Goal: Find specific page/section: Find specific page/section

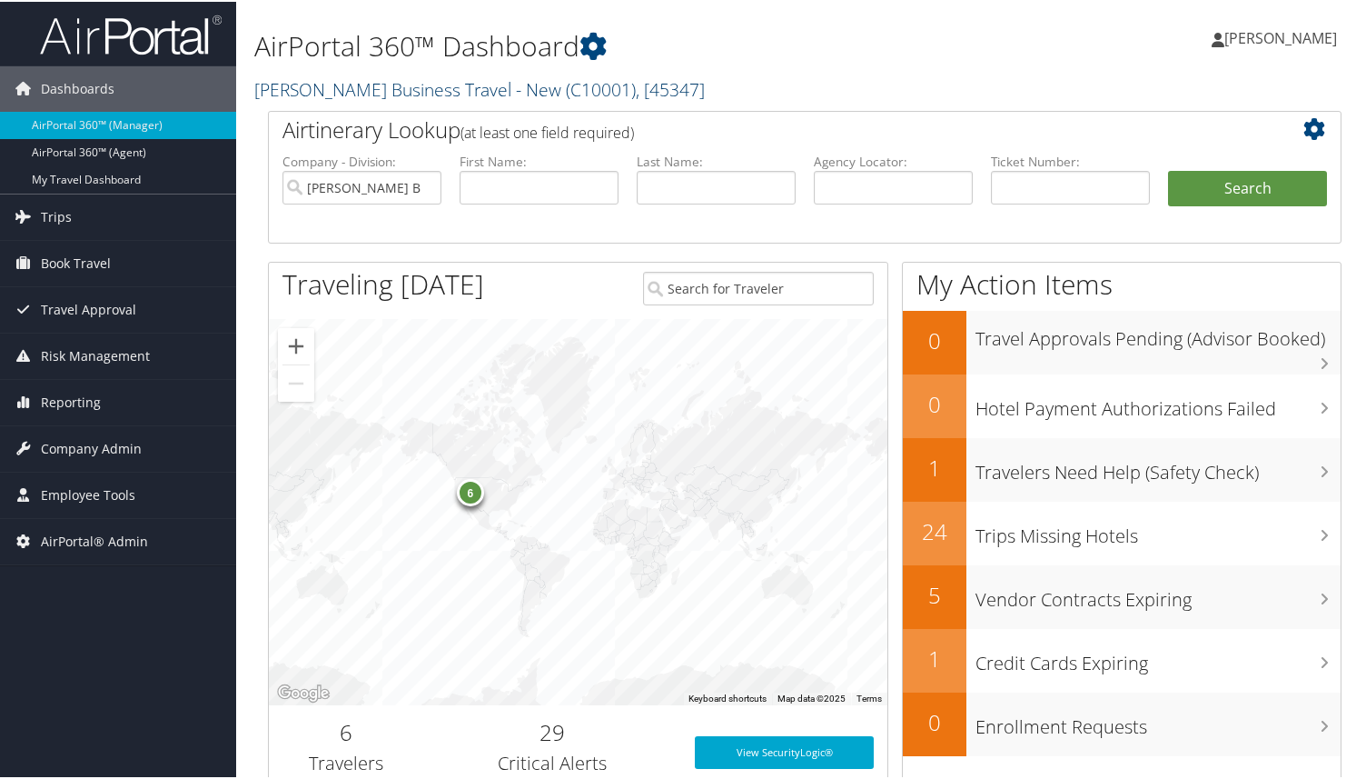
click at [400, 85] on link "[PERSON_NAME] Business Travel - New ( C10001 ) , [ 45347 ]" at bounding box center [479, 87] width 451 height 25
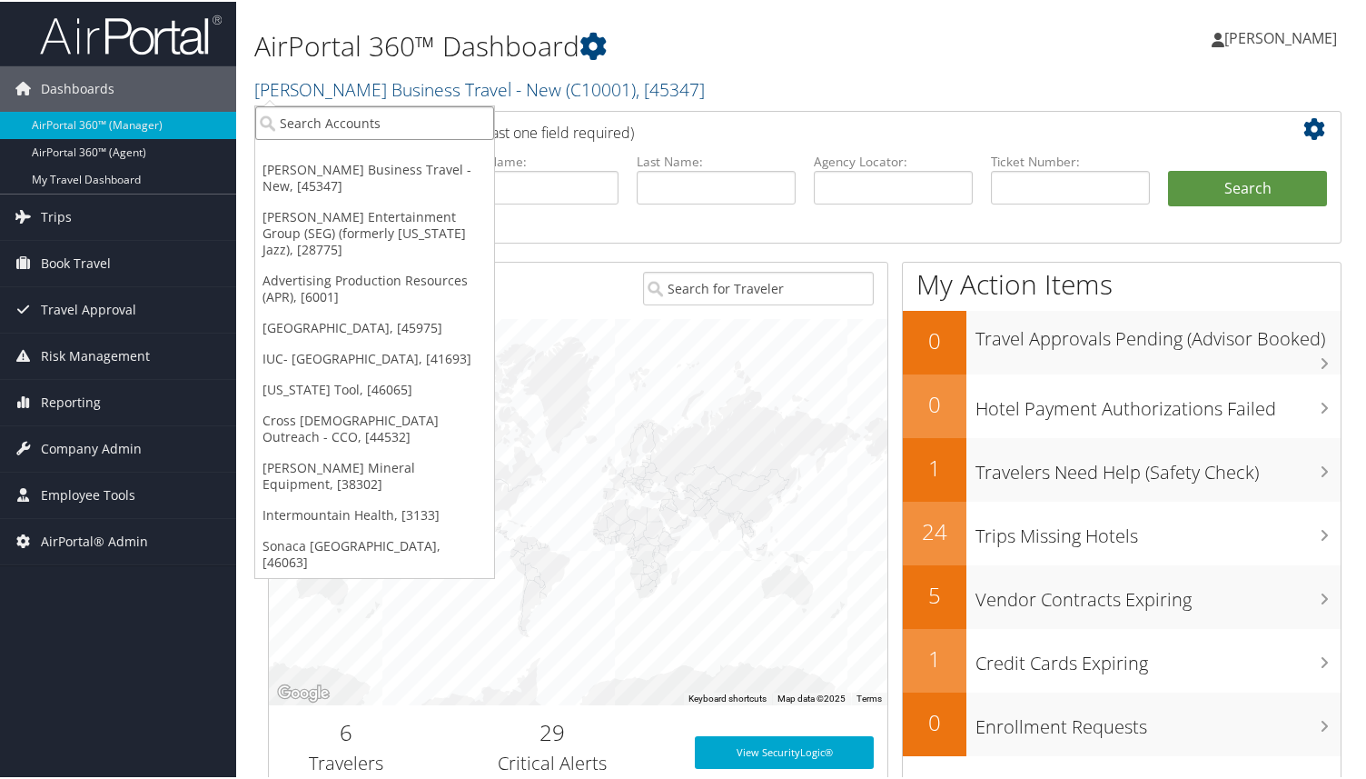
click at [377, 128] on input "search" at bounding box center [374, 121] width 239 height 34
type input "mag"
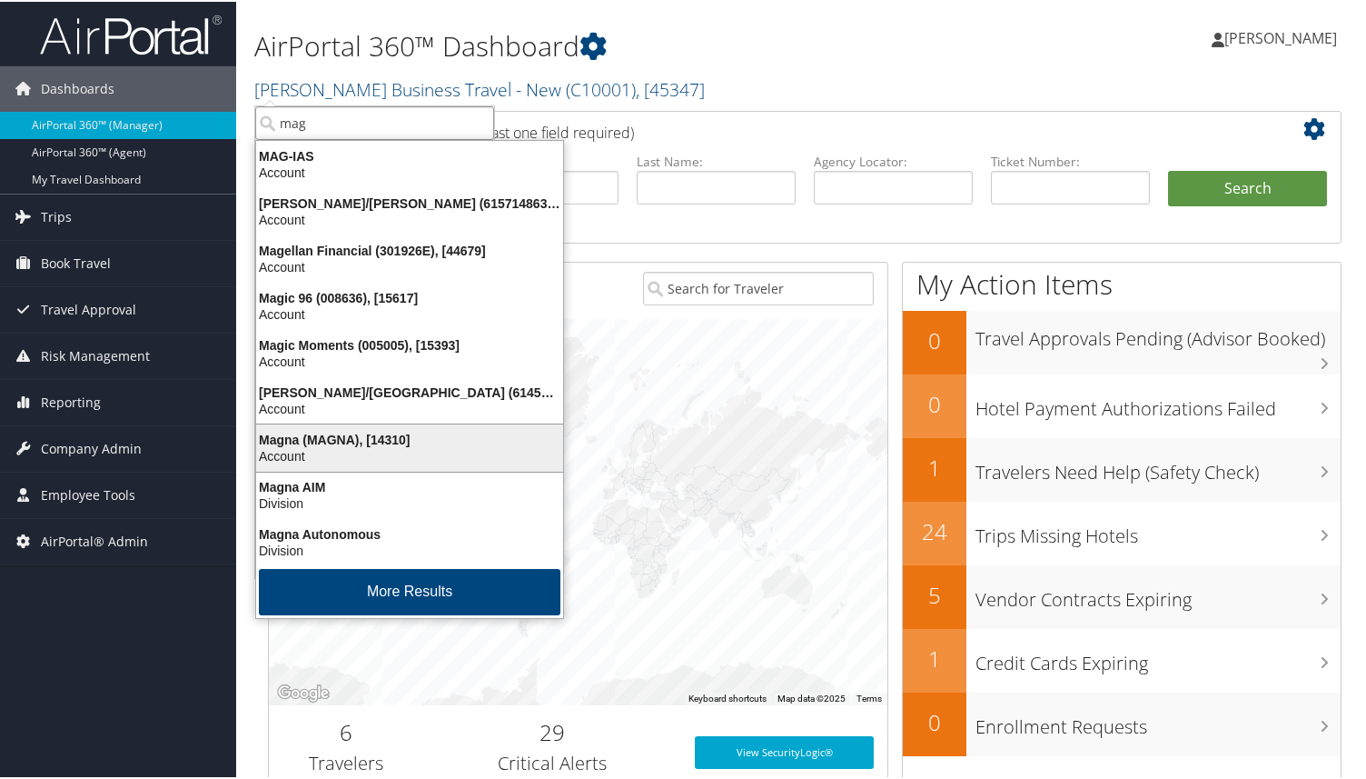
click at [292, 460] on div "Account" at bounding box center [409, 454] width 329 height 16
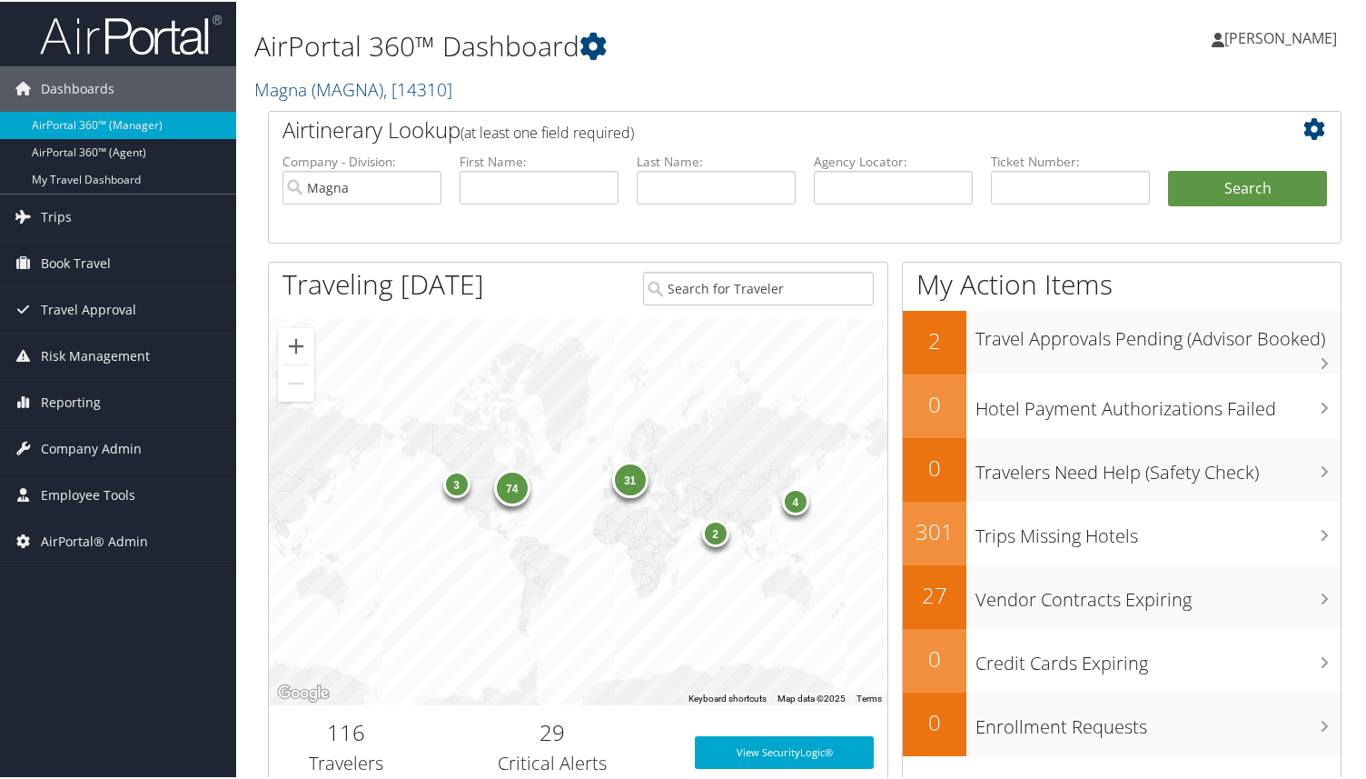
click at [249, 89] on div "AirPortal 360™ Dashboard Magna ( MAGNA ) , [ 14310 ] Magna Christopherson Busin…" at bounding box center [804, 54] width 1137 height 109
click at [115, 442] on span "Company Admin" at bounding box center [91, 446] width 101 height 45
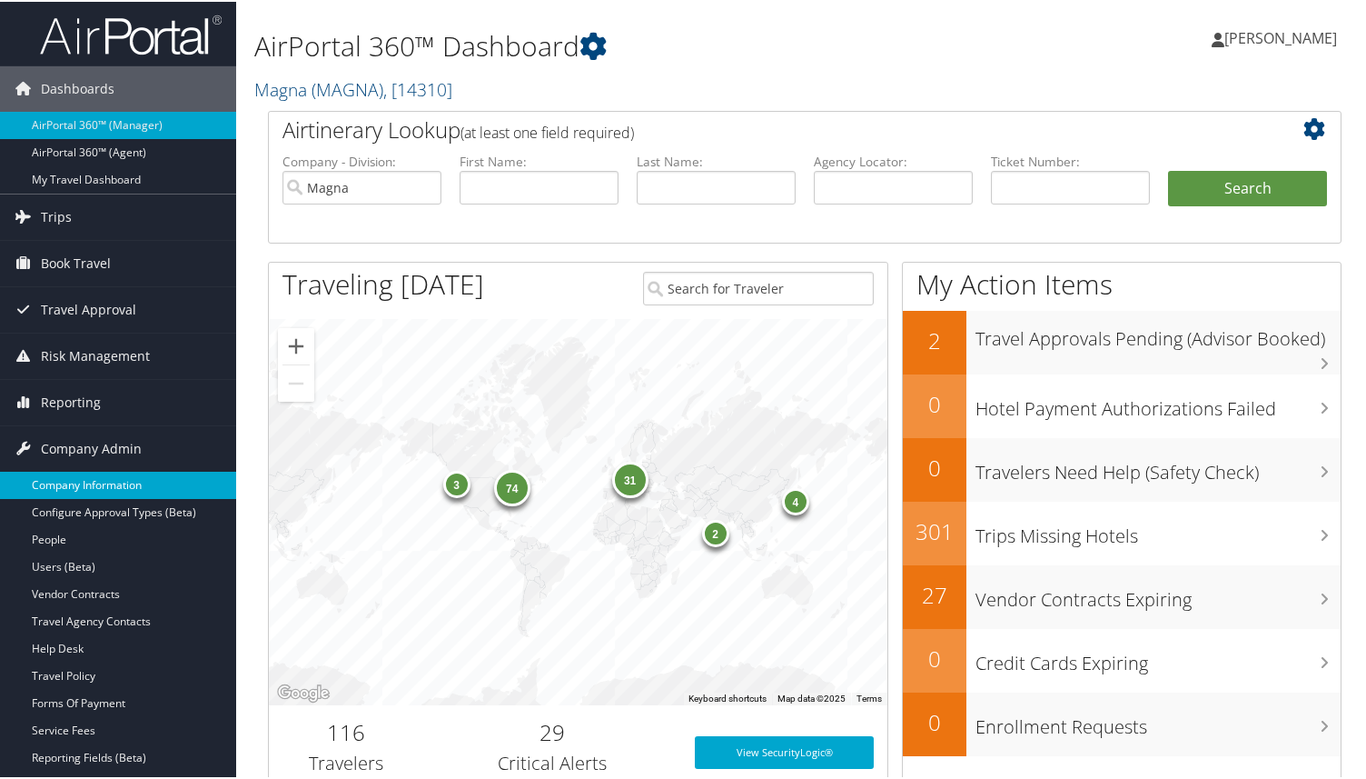
click at [114, 486] on link "Company Information" at bounding box center [118, 483] width 236 height 27
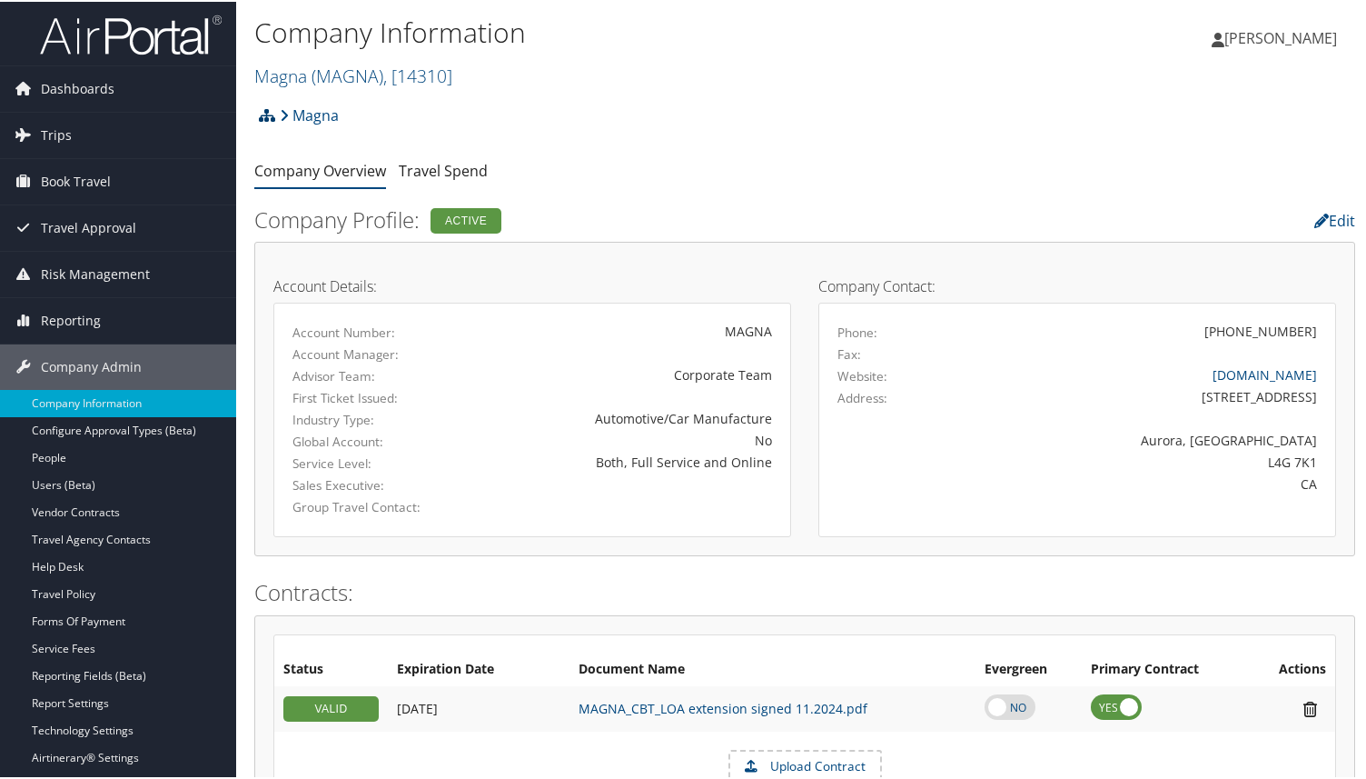
click at [263, 113] on icon at bounding box center [267, 113] width 16 height 15
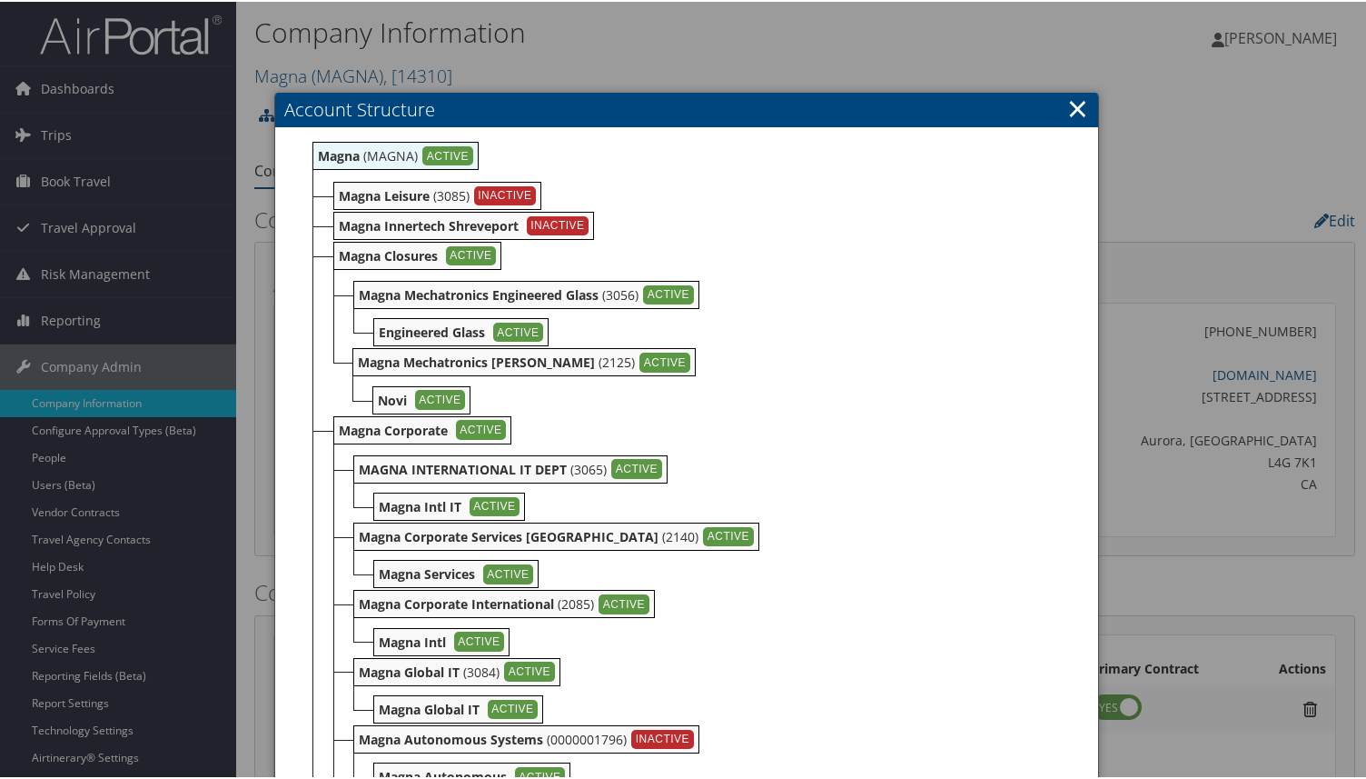
click at [1068, 111] on link "×" at bounding box center [1077, 106] width 21 height 36
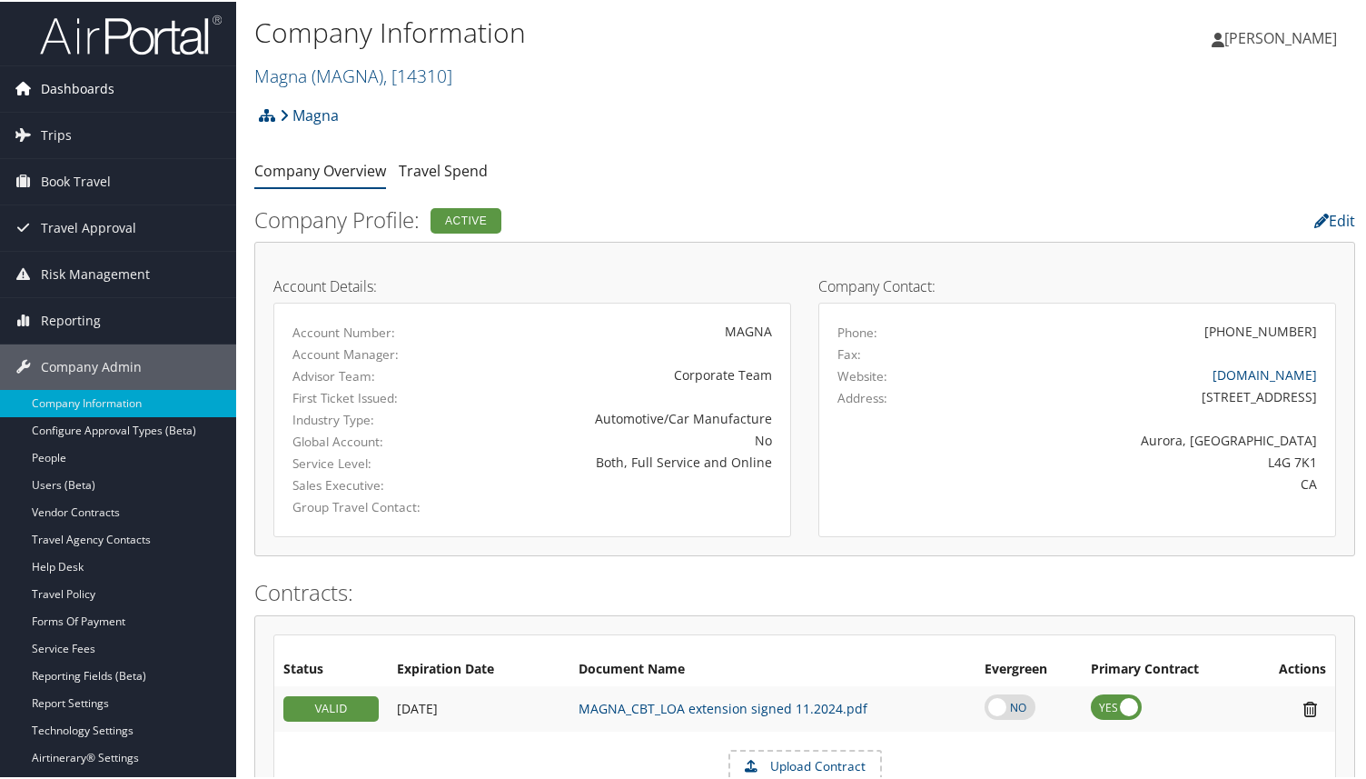
click at [89, 84] on span "Dashboards" at bounding box center [78, 86] width 74 height 45
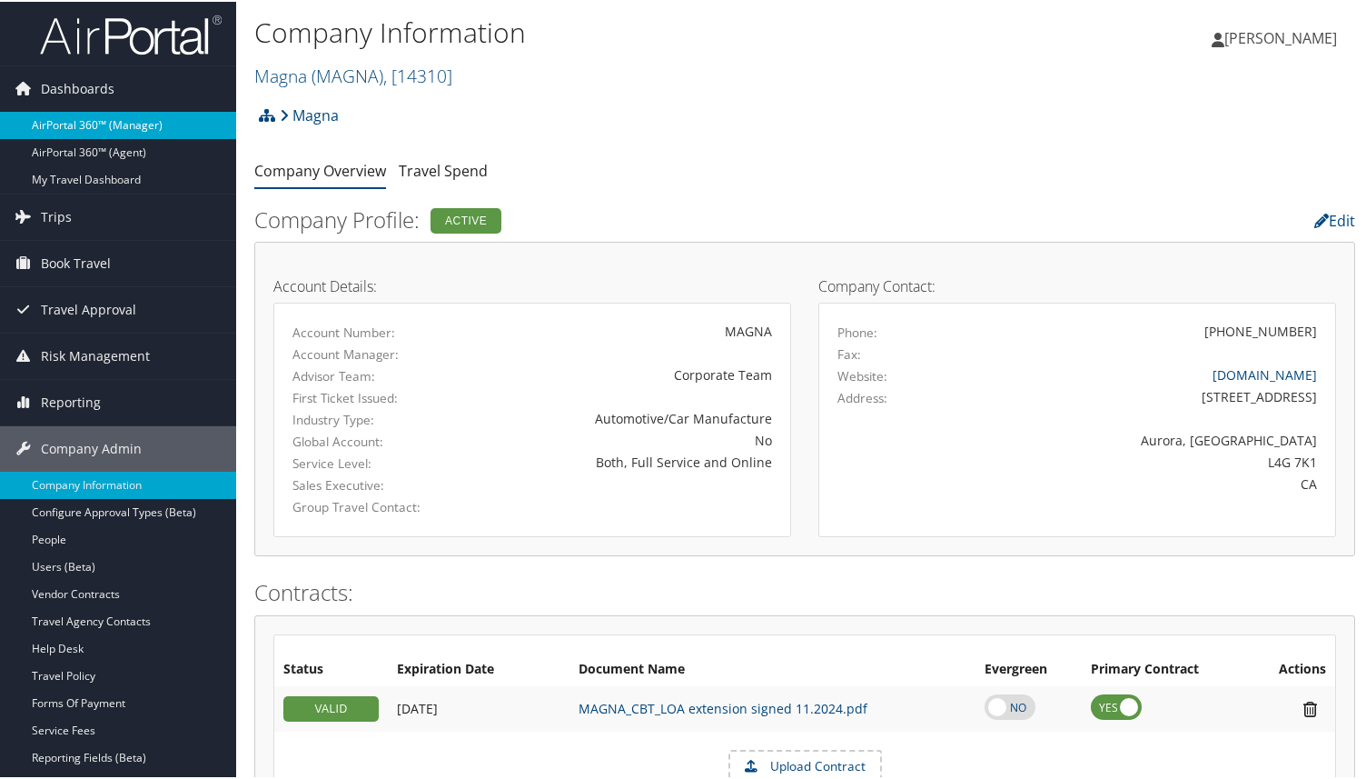
click at [88, 124] on link "AirPortal 360™ (Manager)" at bounding box center [118, 123] width 236 height 27
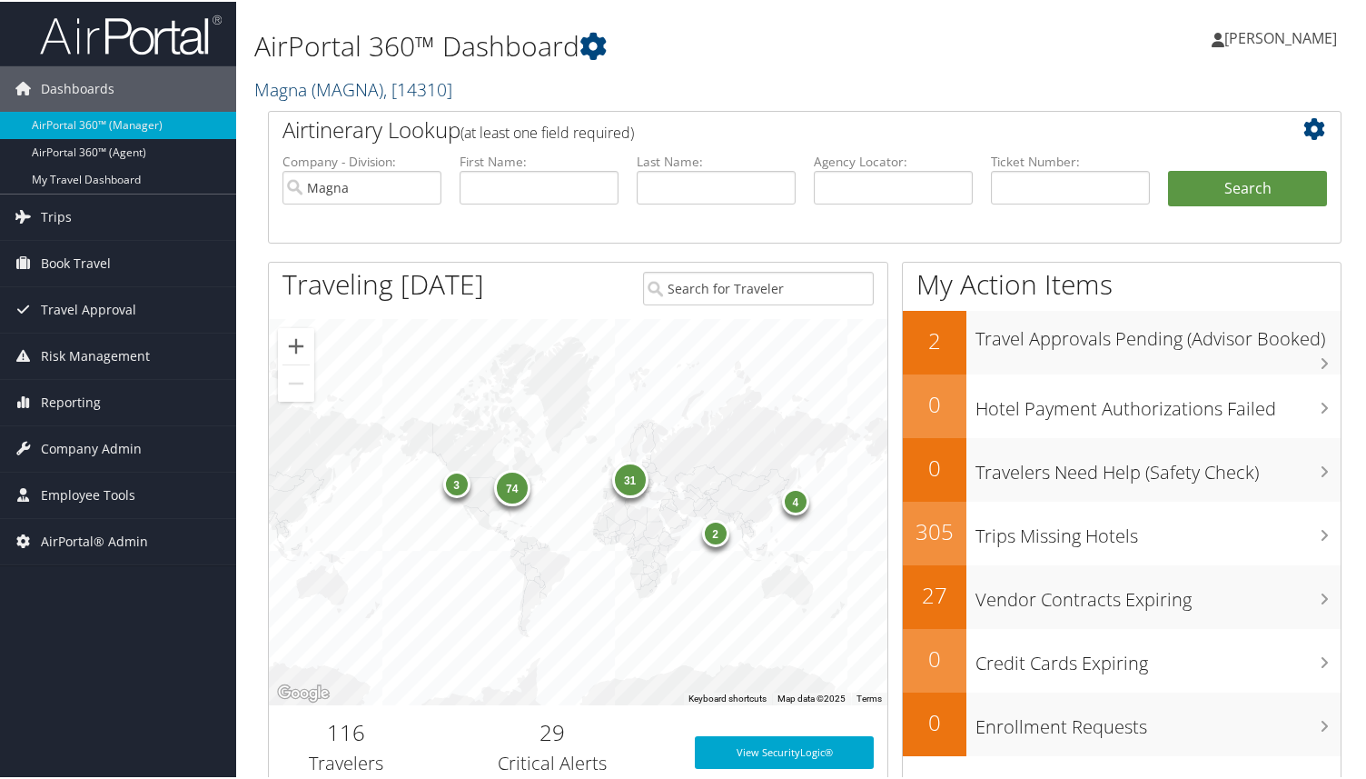
click at [353, 87] on span "( MAGNA )" at bounding box center [348, 87] width 72 height 25
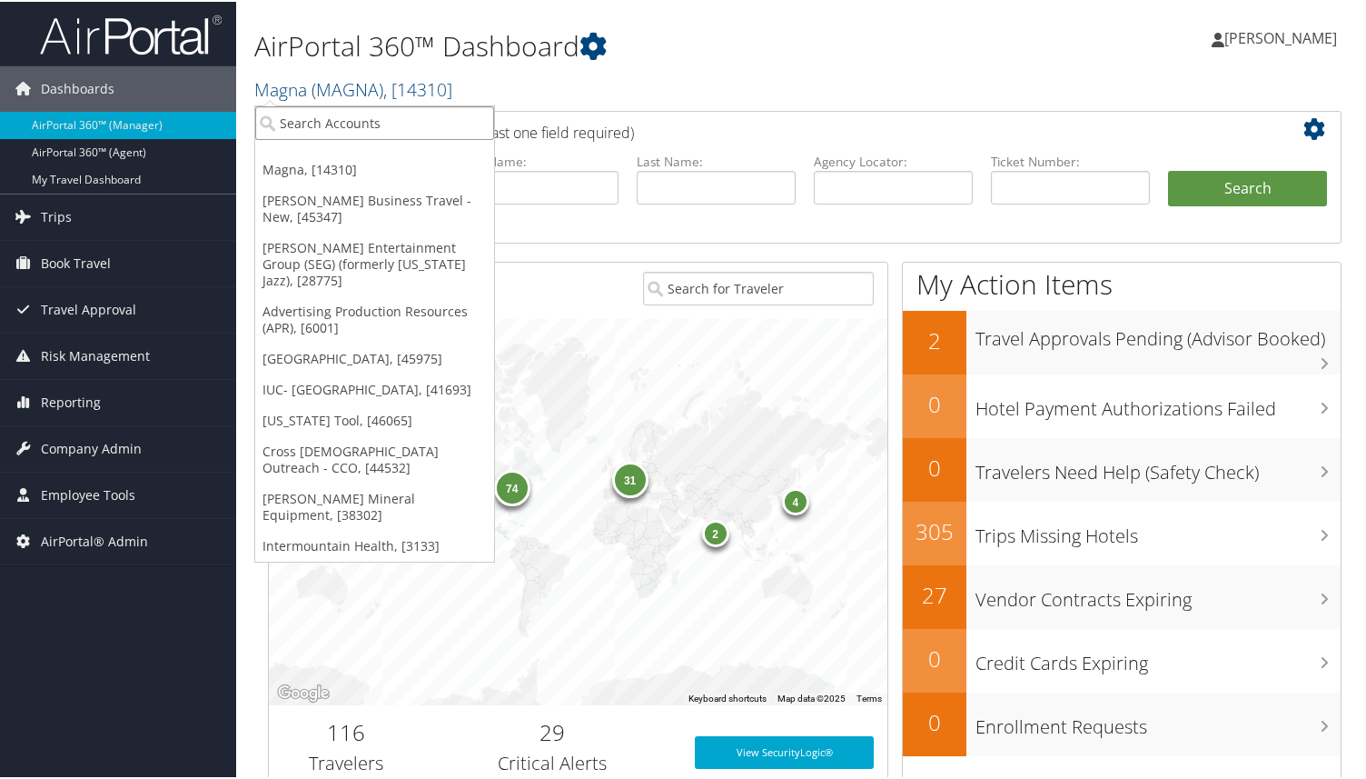
click at [362, 110] on input "search" at bounding box center [374, 121] width 239 height 34
type input "M"
type input "Troy"
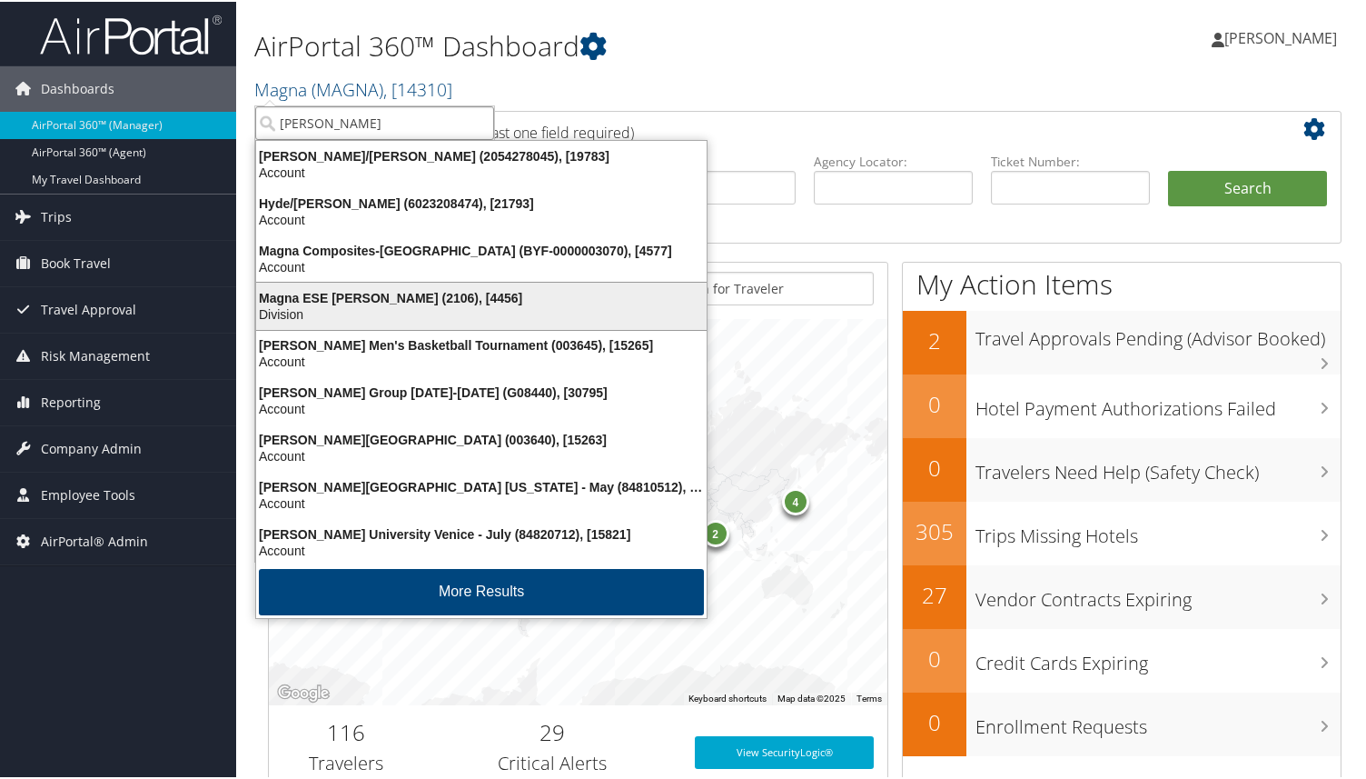
click at [293, 290] on div "Magna ESE Troy (2106), [4456]" at bounding box center [481, 296] width 472 height 16
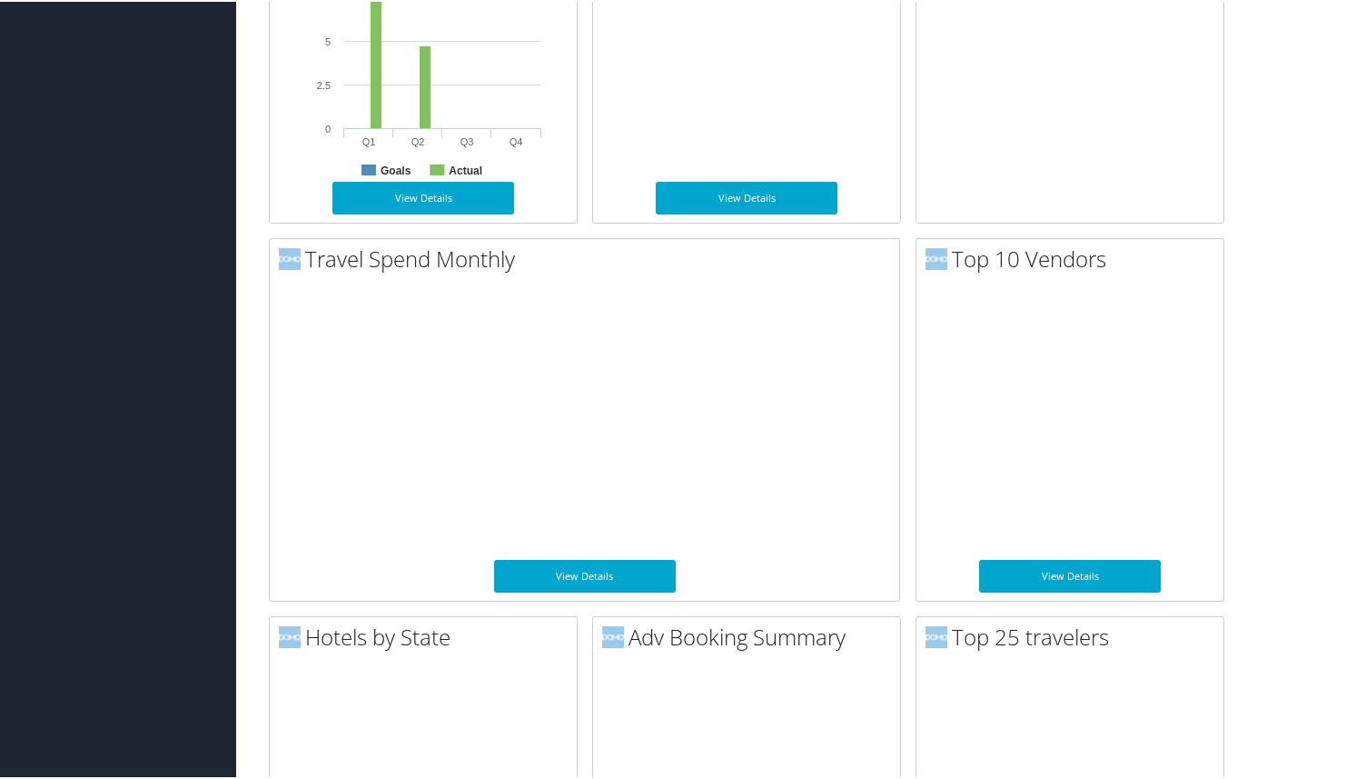
scroll to position [1329, 0]
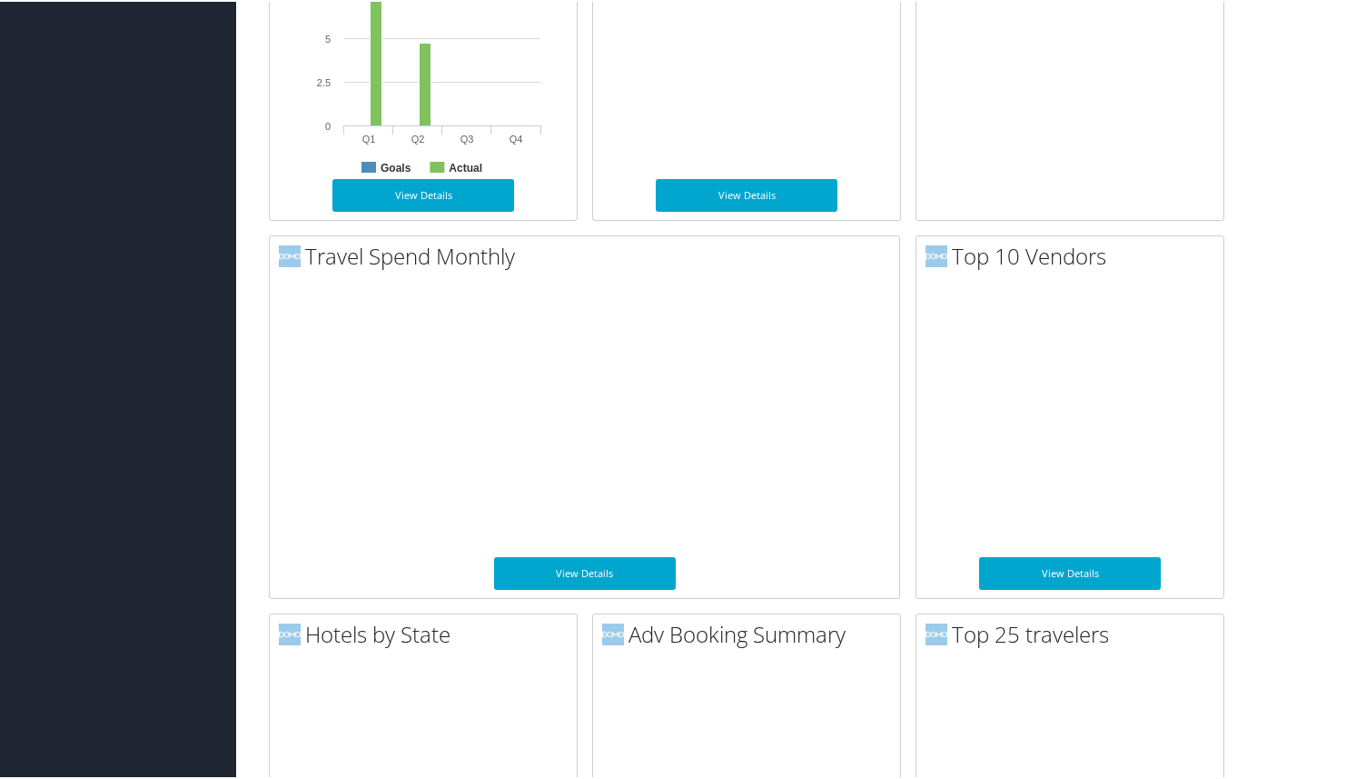
click at [251, 321] on div "AirPortal 360™ Dashboard Magna ESE Troy ( 2106 ) , [ 4456 ] Magna Christopherso…" at bounding box center [804, 774] width 1137 height 4207
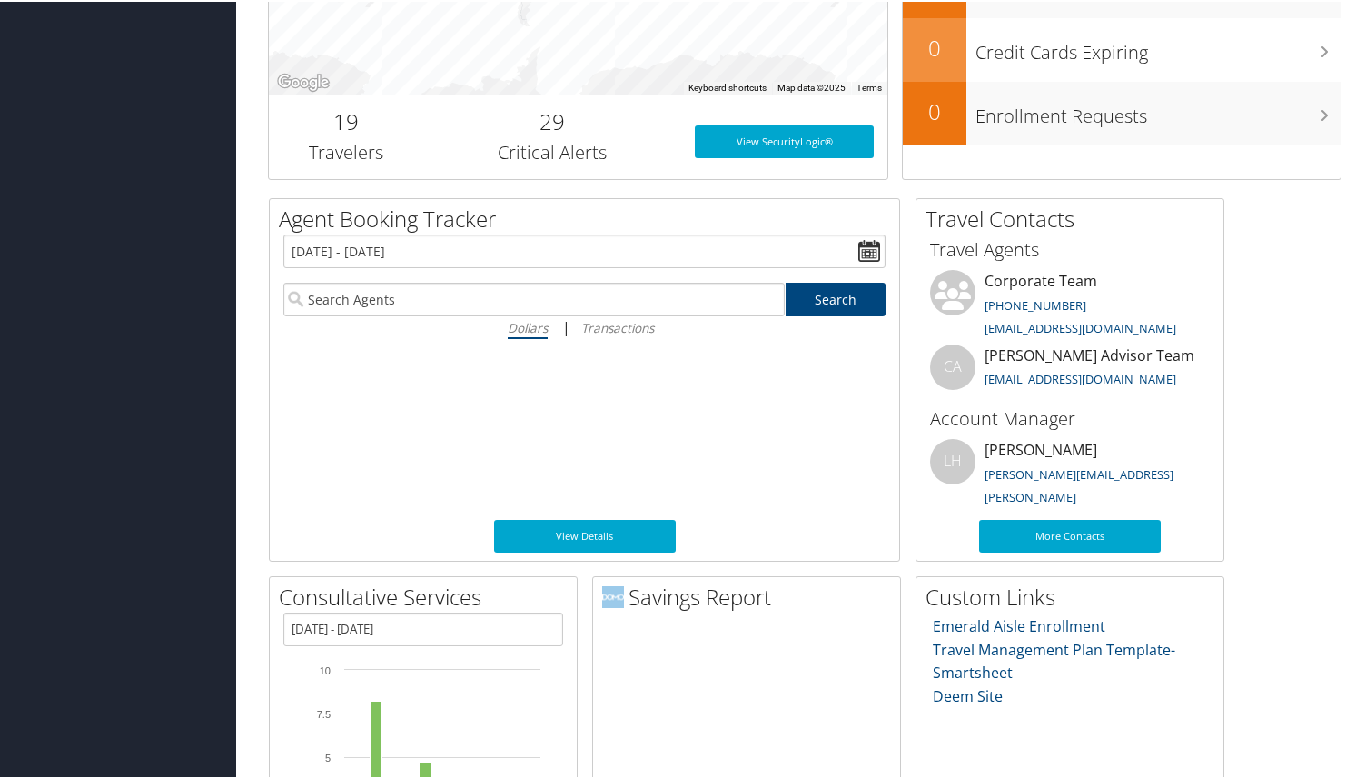
scroll to position [0, 0]
